Goal: Transaction & Acquisition: Purchase product/service

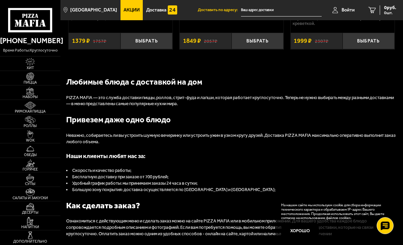
scroll to position [789, 0]
click at [37, 93] on img at bounding box center [30, 91] width 16 height 8
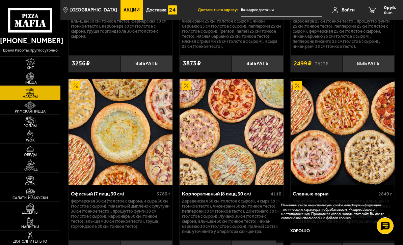
scroll to position [1699, 0]
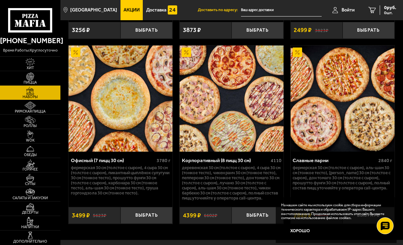
click at [43, 143] on link "WOK" at bounding box center [30, 136] width 60 height 14
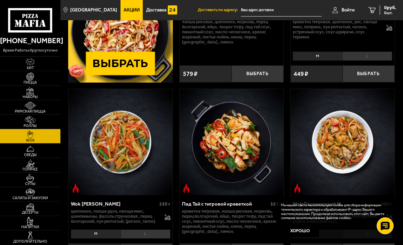
scroll to position [170, 0]
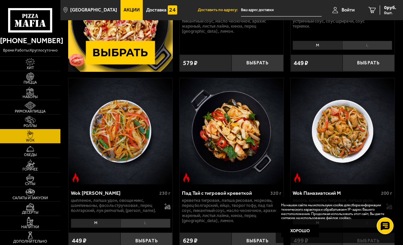
click at [47, 171] on span "Горячее" at bounding box center [30, 170] width 60 height 4
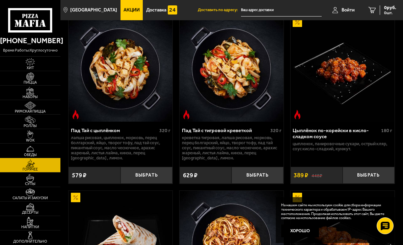
scroll to position [35, 0]
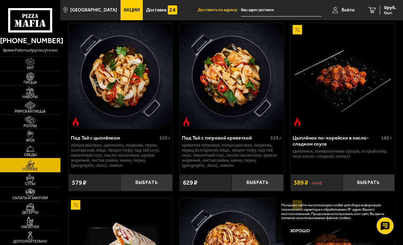
click at [369, 176] on button "Выбрать" at bounding box center [368, 182] width 52 height 17
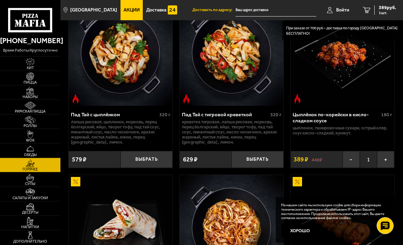
scroll to position [59, 0]
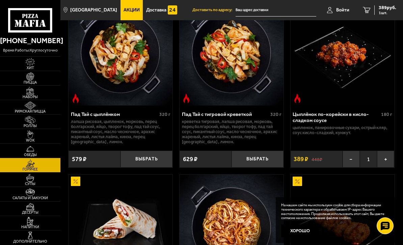
click at [50, 201] on link "Салаты и закуски" at bounding box center [30, 194] width 60 height 14
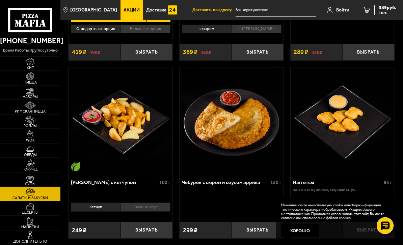
scroll to position [543, 0]
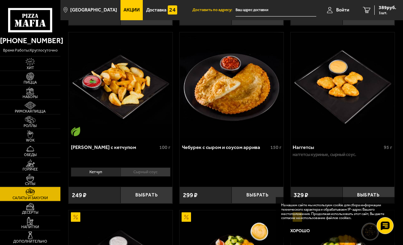
click at [265, 187] on button "Выбрать" at bounding box center [257, 195] width 52 height 17
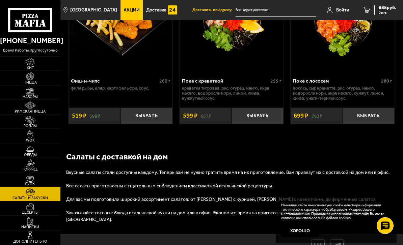
scroll to position [828, 0]
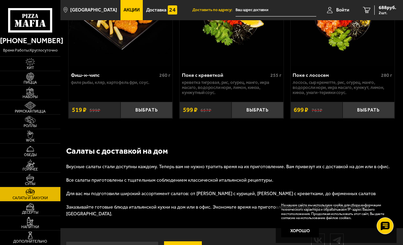
click at [51, 216] on link "Десерты" at bounding box center [30, 209] width 60 height 14
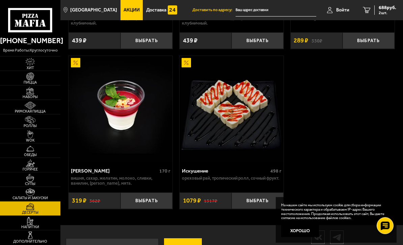
scroll to position [488, 0]
click at [48, 79] on link "Пицца" at bounding box center [30, 78] width 60 height 14
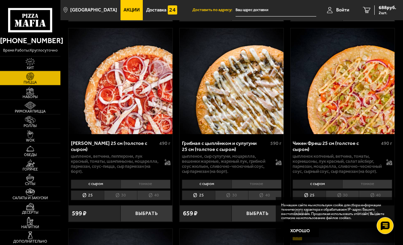
scroll to position [853, 0]
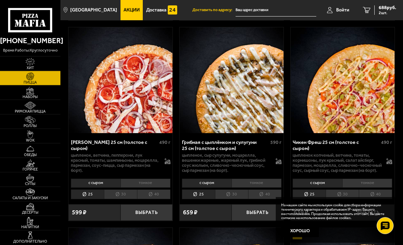
click at [235, 190] on li "30" at bounding box center [231, 195] width 33 height 10
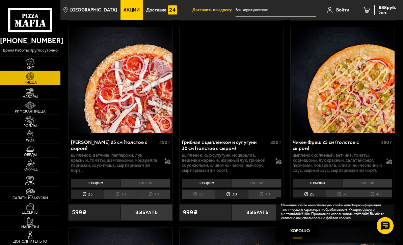
scroll to position [854, 0]
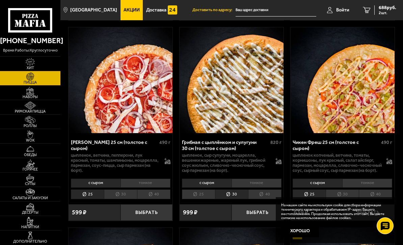
click at [268, 190] on li "40" at bounding box center [264, 195] width 33 height 10
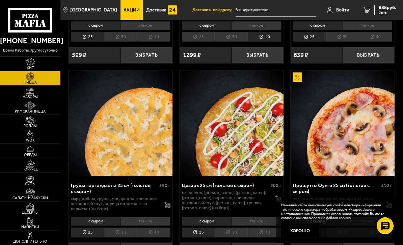
scroll to position [1011, 0]
click at [123, 228] on li "30" at bounding box center [120, 233] width 33 height 10
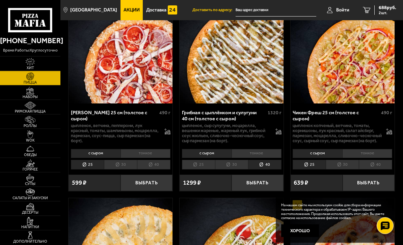
scroll to position [883, 0]
click at [384, 11] on span "2 шт." at bounding box center [388, 13] width 18 height 4
